Goal: Information Seeking & Learning: Find specific page/section

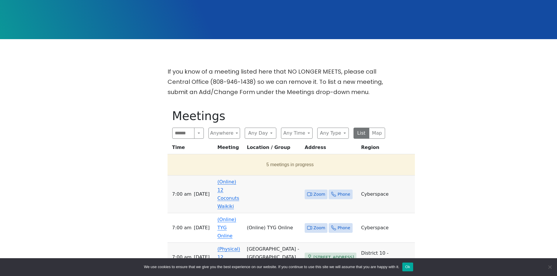
click at [233, 182] on link "(Online) 12 Coconuts Waikiki" at bounding box center [229, 194] width 22 height 30
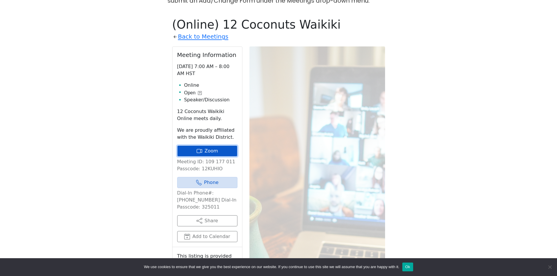
click at [213, 146] on link "Zoom" at bounding box center [207, 151] width 60 height 11
